Goal: Task Accomplishment & Management: Use online tool/utility

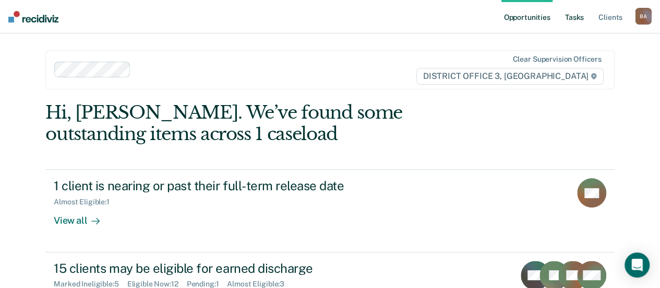
click at [581, 16] on link "Tasks" at bounding box center [574, 16] width 23 height 33
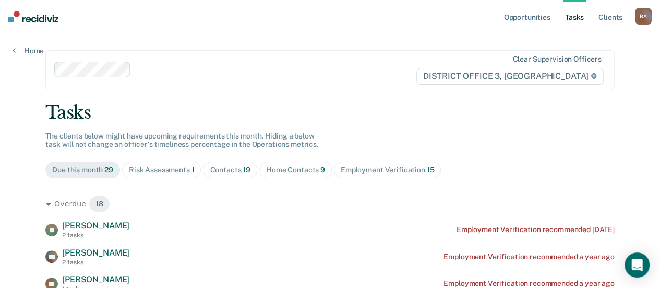
click at [299, 163] on span "Home Contacts 9" at bounding box center [295, 169] width 73 height 17
